Goal: Transaction & Acquisition: Purchase product/service

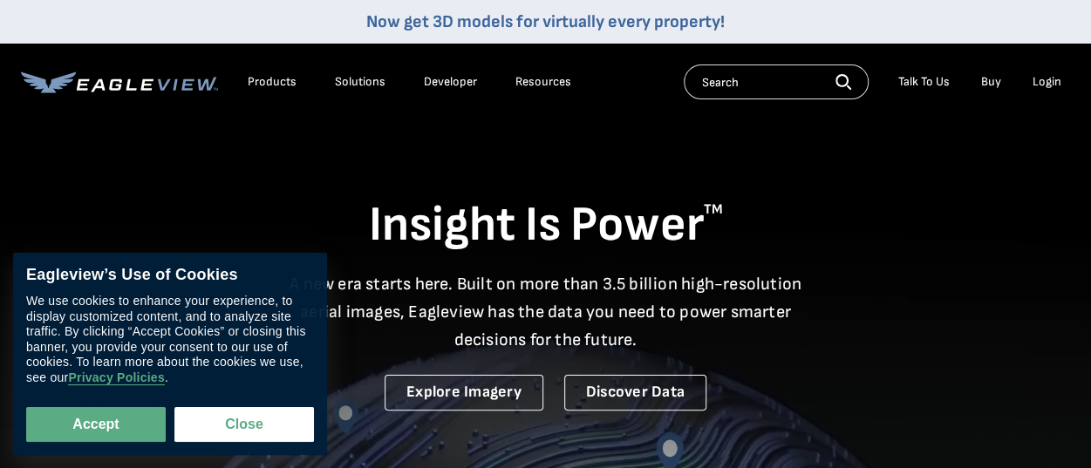
click at [1054, 86] on div "Login" at bounding box center [1047, 82] width 29 height 16
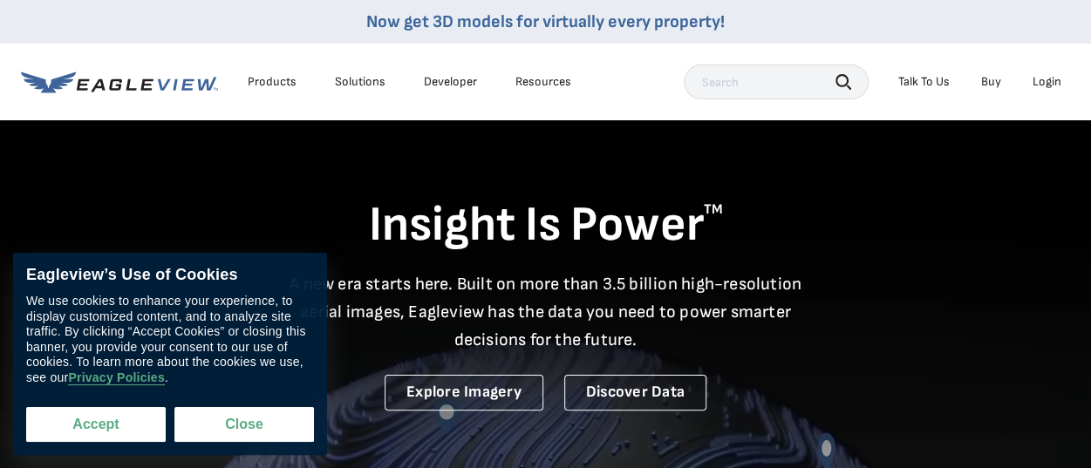
click at [106, 425] on button "Accept" at bounding box center [96, 424] width 140 height 35
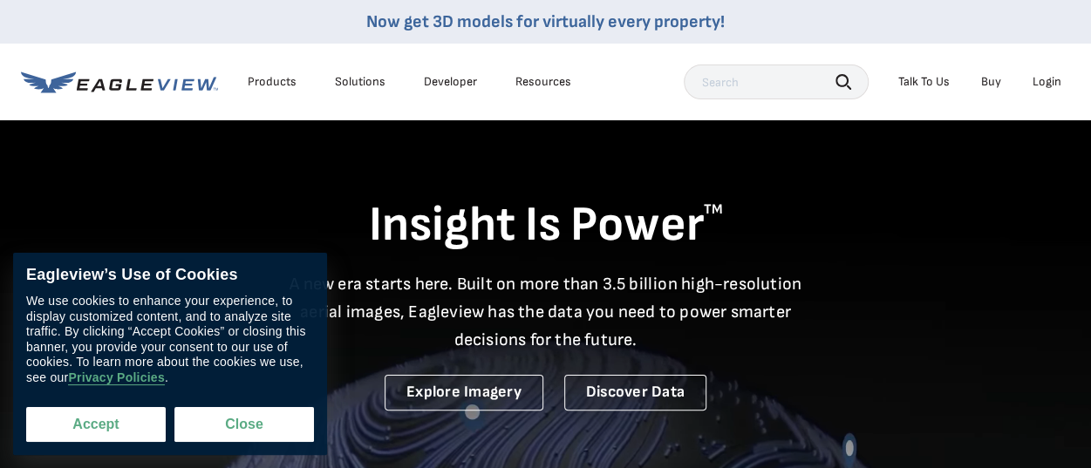
checkbox input "true"
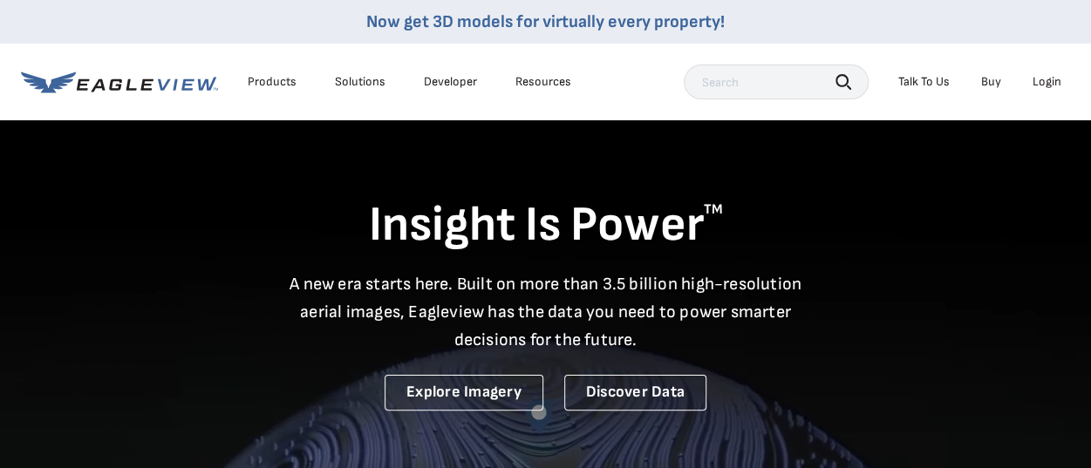
click at [1040, 74] on div "Login" at bounding box center [1047, 82] width 29 height 16
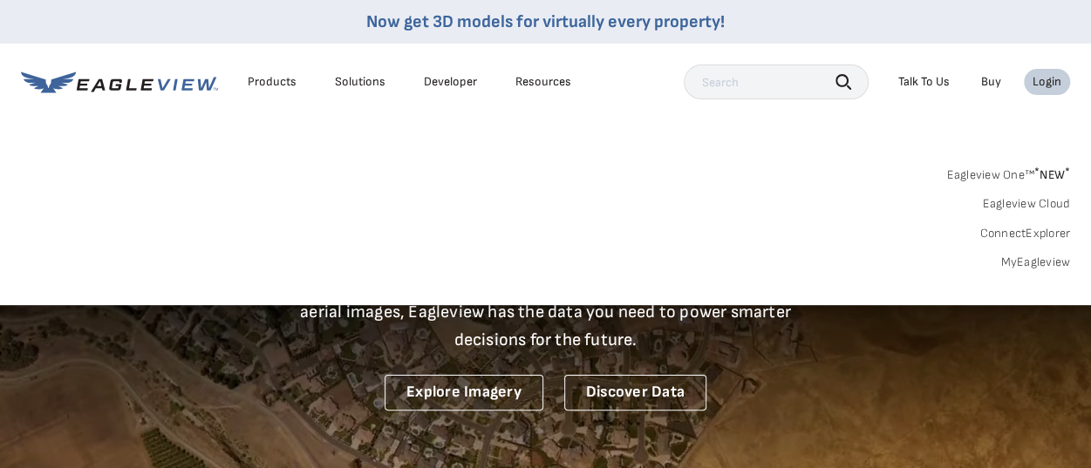
click at [1029, 258] on link "MyEagleview" at bounding box center [1036, 263] width 70 height 16
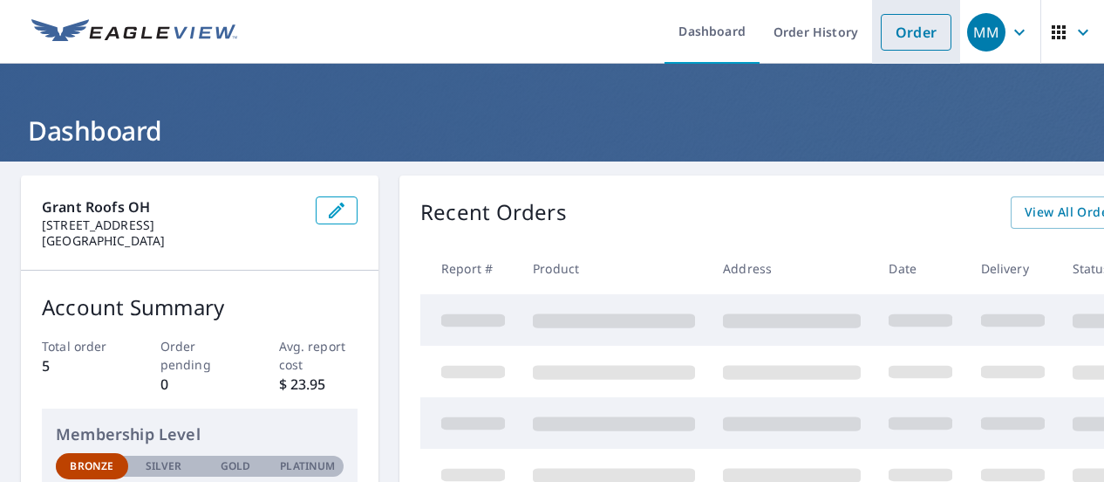
click at [910, 38] on link "Order" at bounding box center [916, 32] width 71 height 37
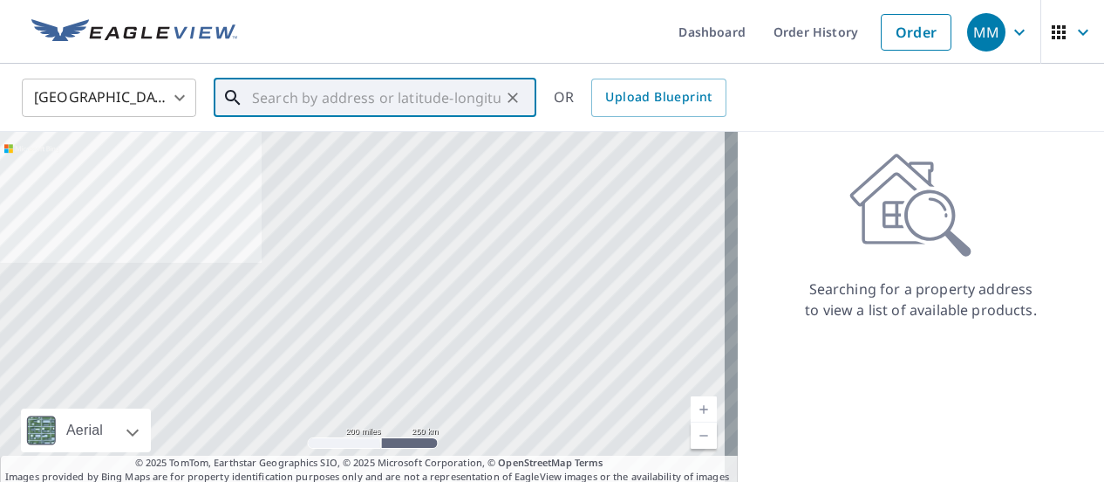
click at [433, 106] on input "text" at bounding box center [376, 97] width 249 height 49
paste input "[STREET_ADDRESS]"
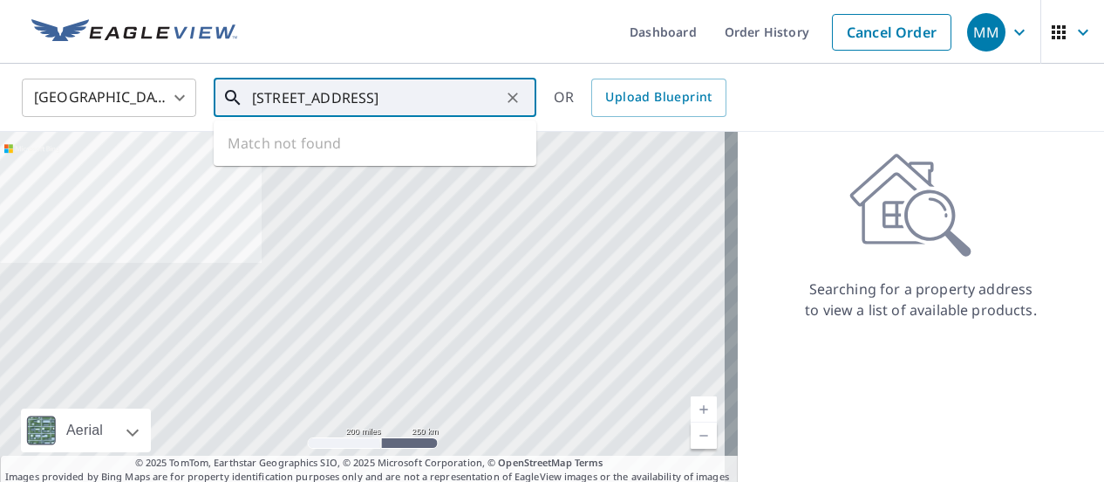
scroll to position [0, 65]
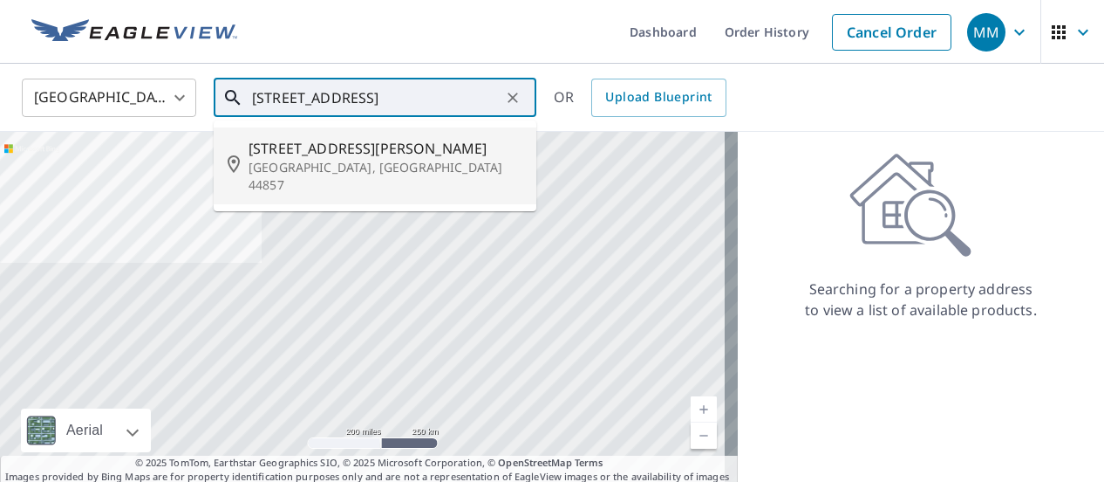
click at [333, 160] on p "[GEOGRAPHIC_DATA], [GEOGRAPHIC_DATA] 44857" at bounding box center [386, 176] width 274 height 35
type input "[STREET_ADDRESS][PERSON_NAME]"
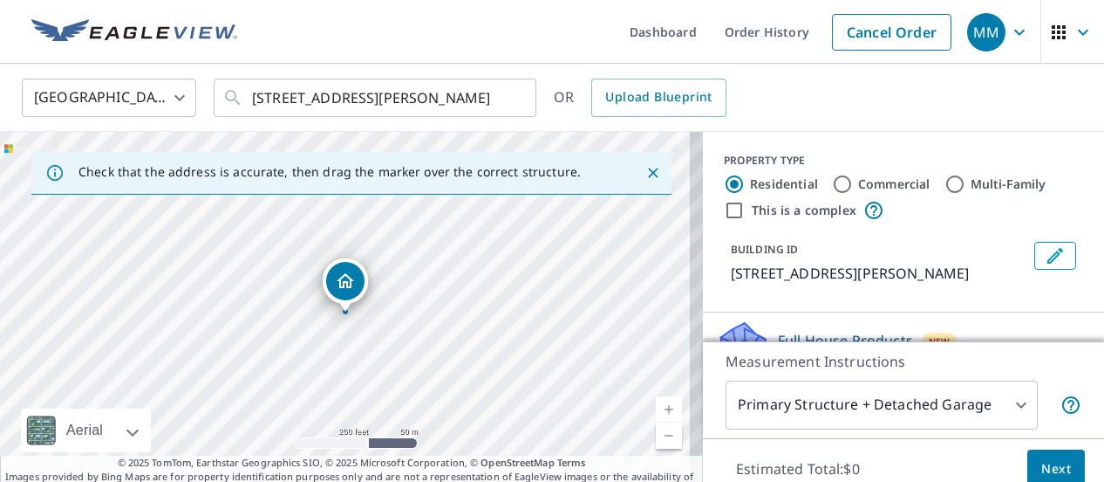
scroll to position [87, 0]
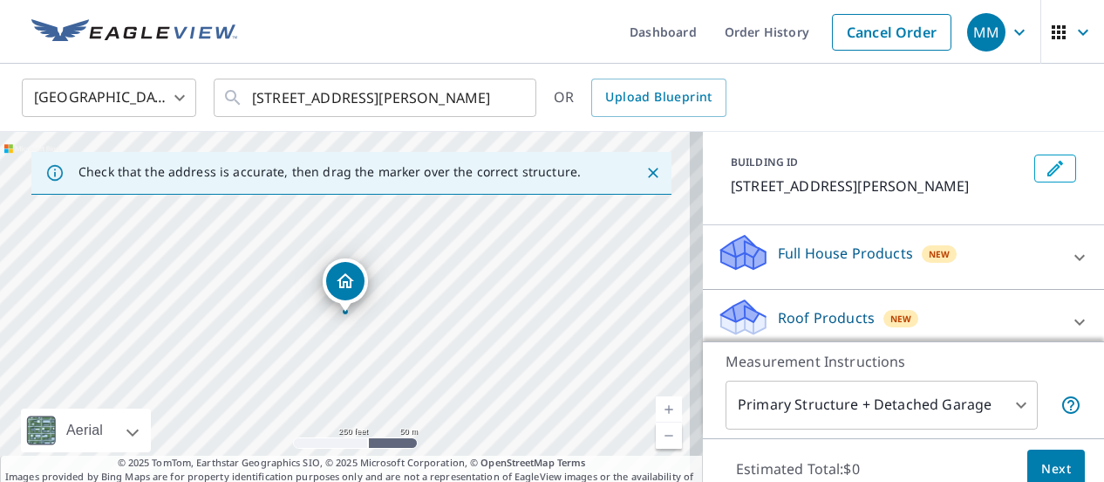
click at [794, 316] on p "Roof Products" at bounding box center [826, 317] width 97 height 21
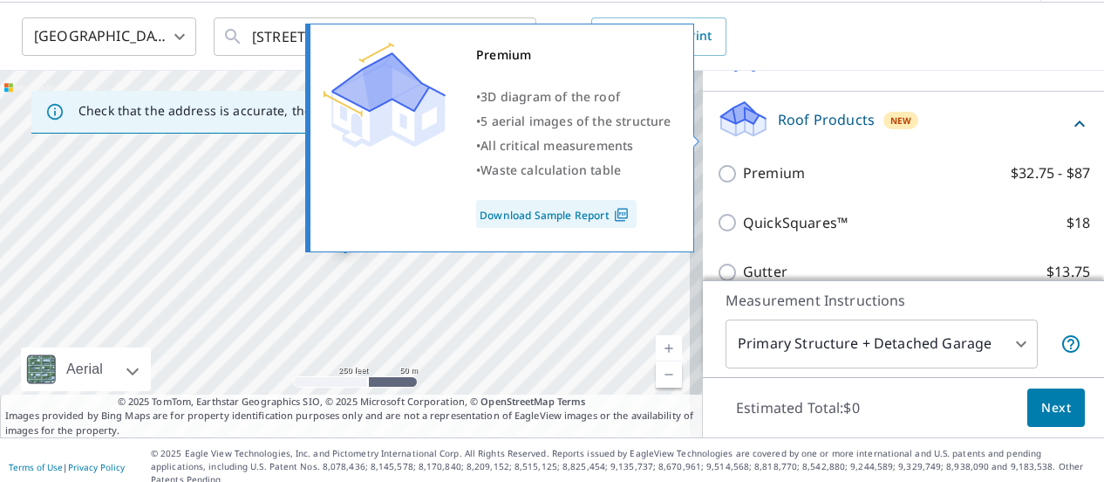
scroll to position [262, 0]
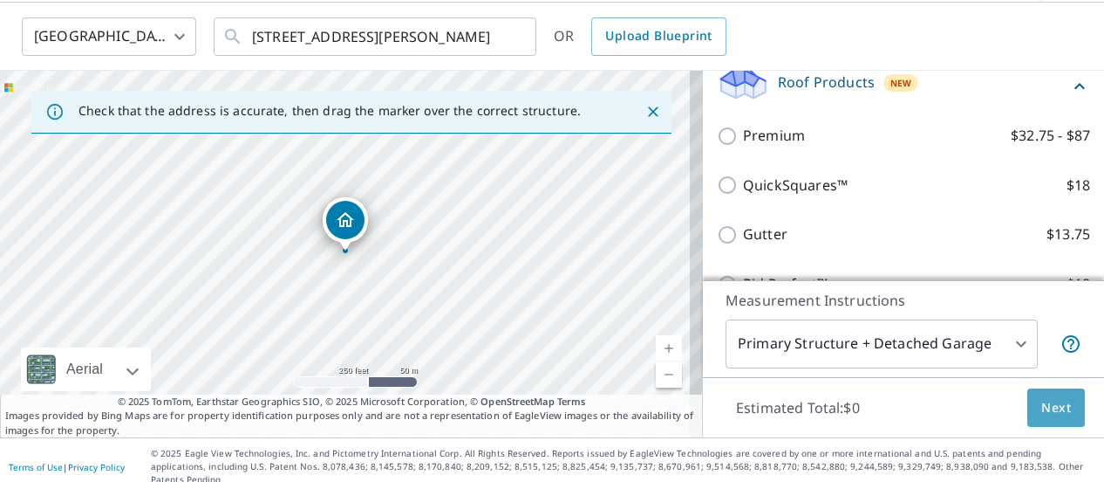
click at [1039, 418] on button "Next" at bounding box center [1057, 407] width 58 height 39
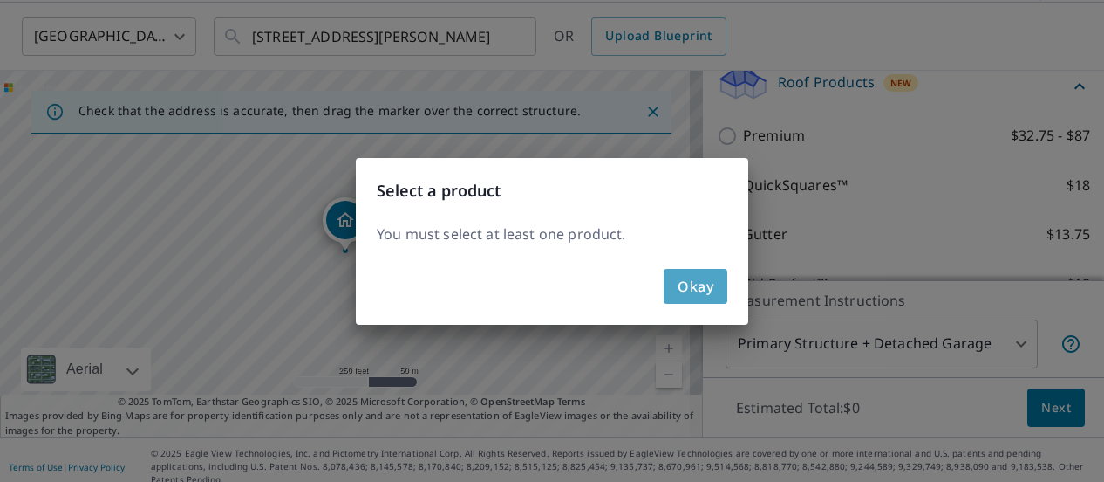
click at [707, 301] on button "Okay" at bounding box center [696, 286] width 64 height 35
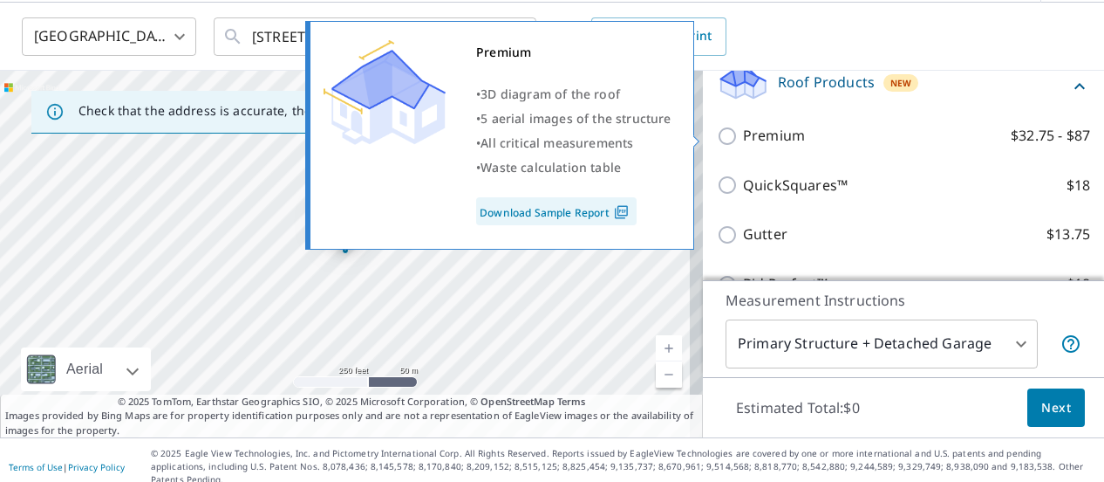
click at [721, 137] on input "Premium $32.75 - $87" at bounding box center [730, 136] width 26 height 21
checkbox input "true"
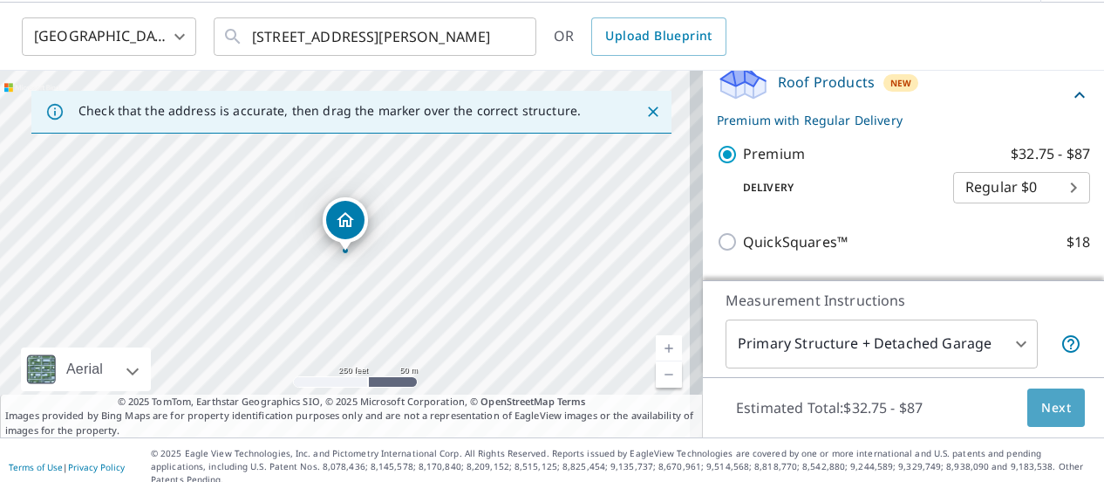
click at [1042, 414] on span "Next" at bounding box center [1057, 408] width 30 height 22
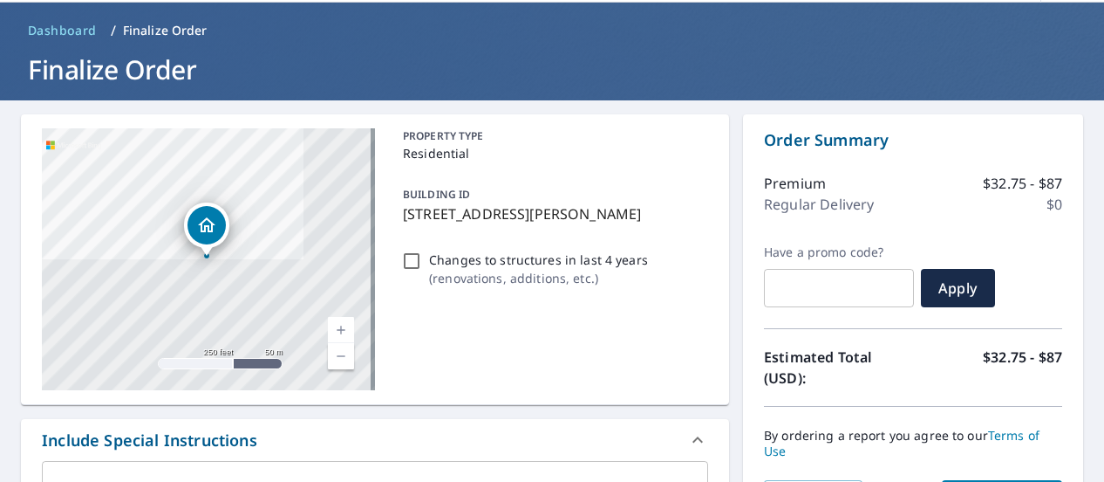
click at [867, 283] on input "text" at bounding box center [839, 287] width 150 height 49
paste input "OCW-RSXFL-P6EJS"
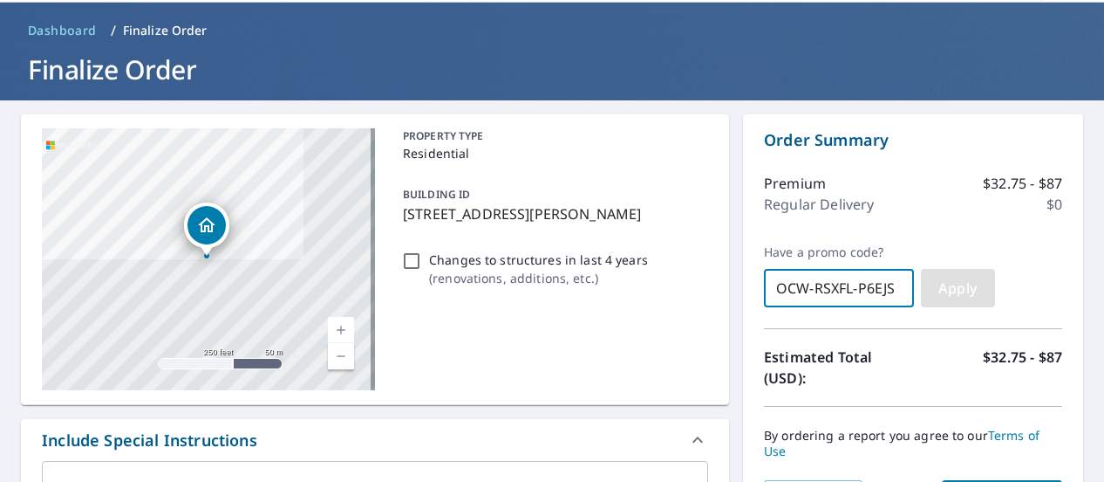
type input "OCW-RSXFL-P6EJS"
click at [937, 277] on button "Apply" at bounding box center [958, 288] width 74 height 38
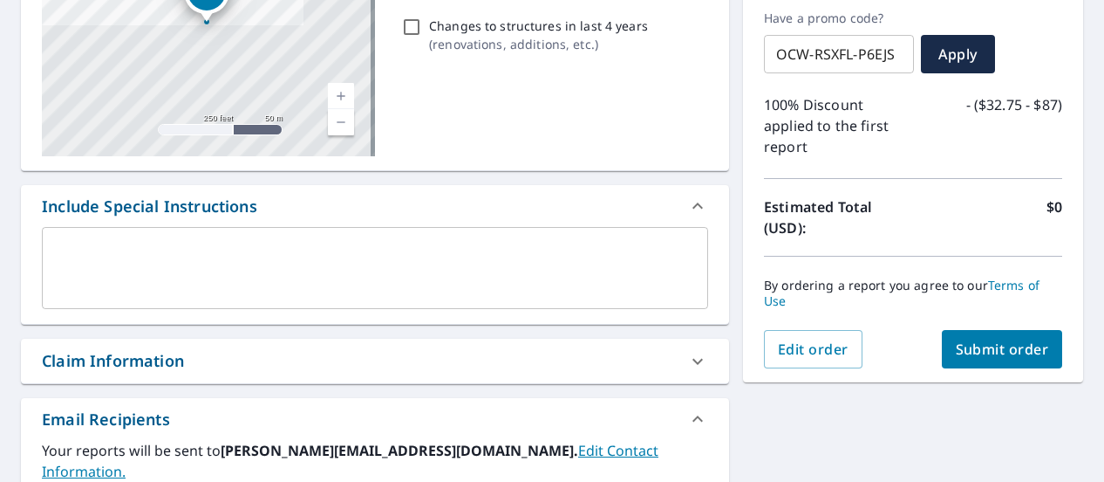
scroll to position [323, 0]
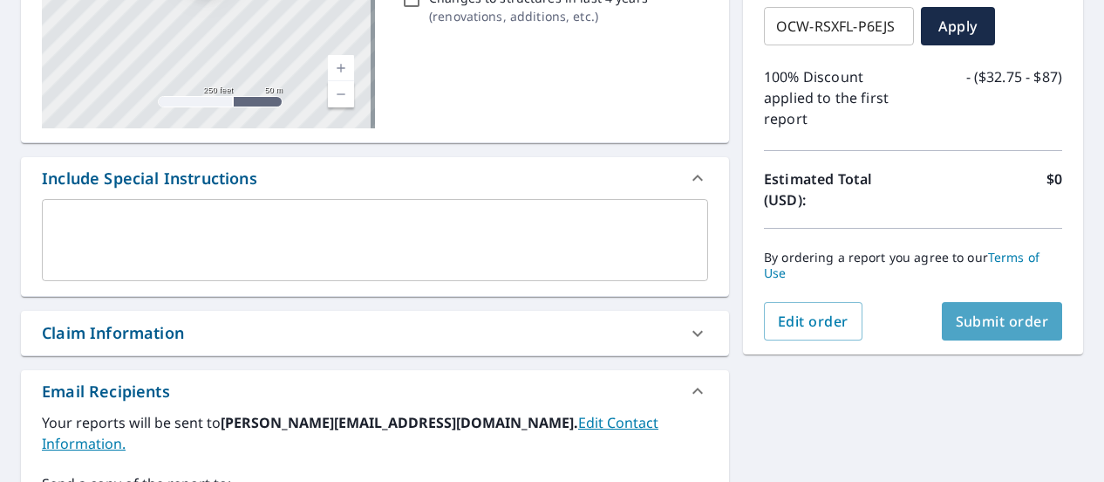
click at [979, 320] on span "Submit order" at bounding box center [1002, 320] width 93 height 19
